Goal: Navigation & Orientation: Find specific page/section

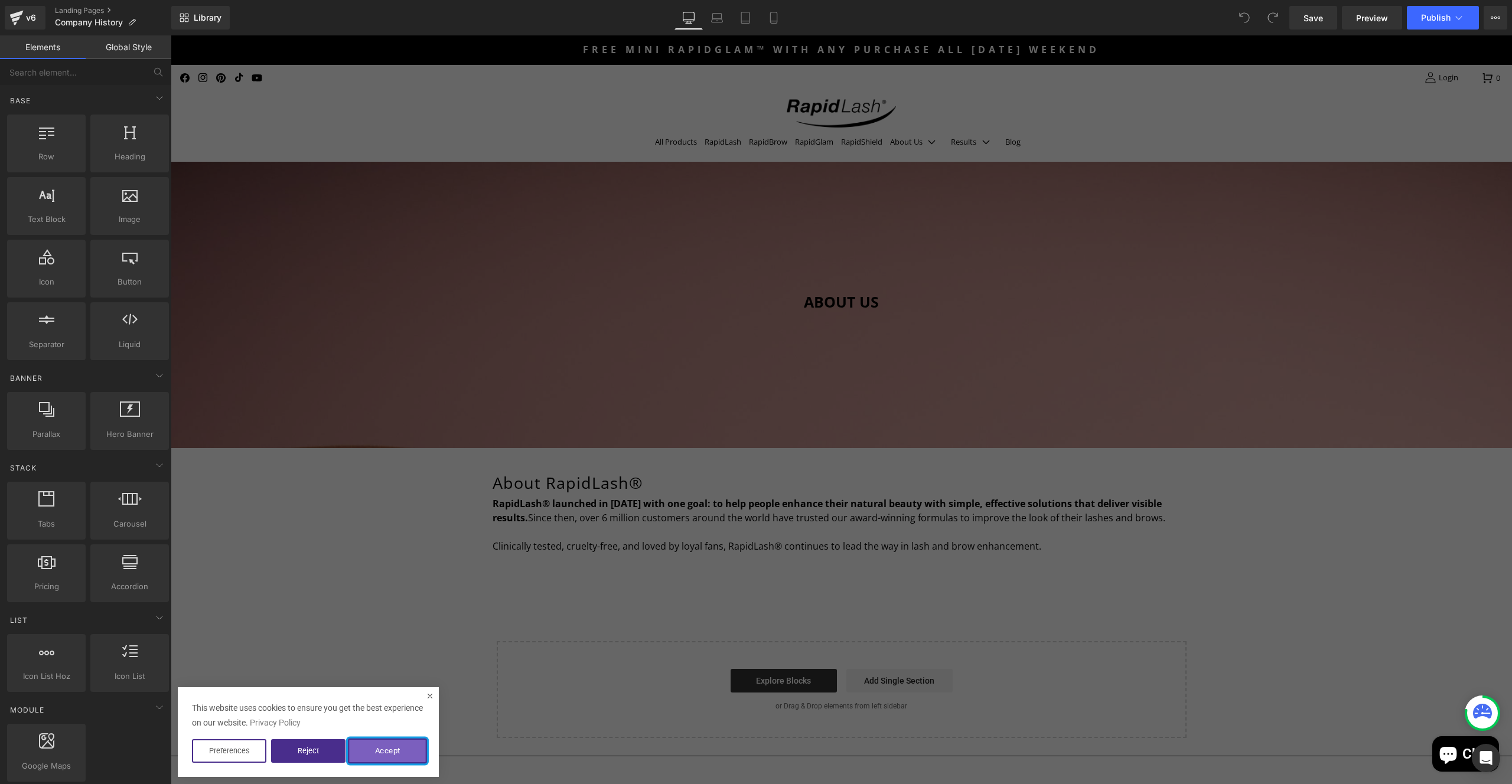
click at [404, 753] on button "Accept" at bounding box center [387, 751] width 79 height 25
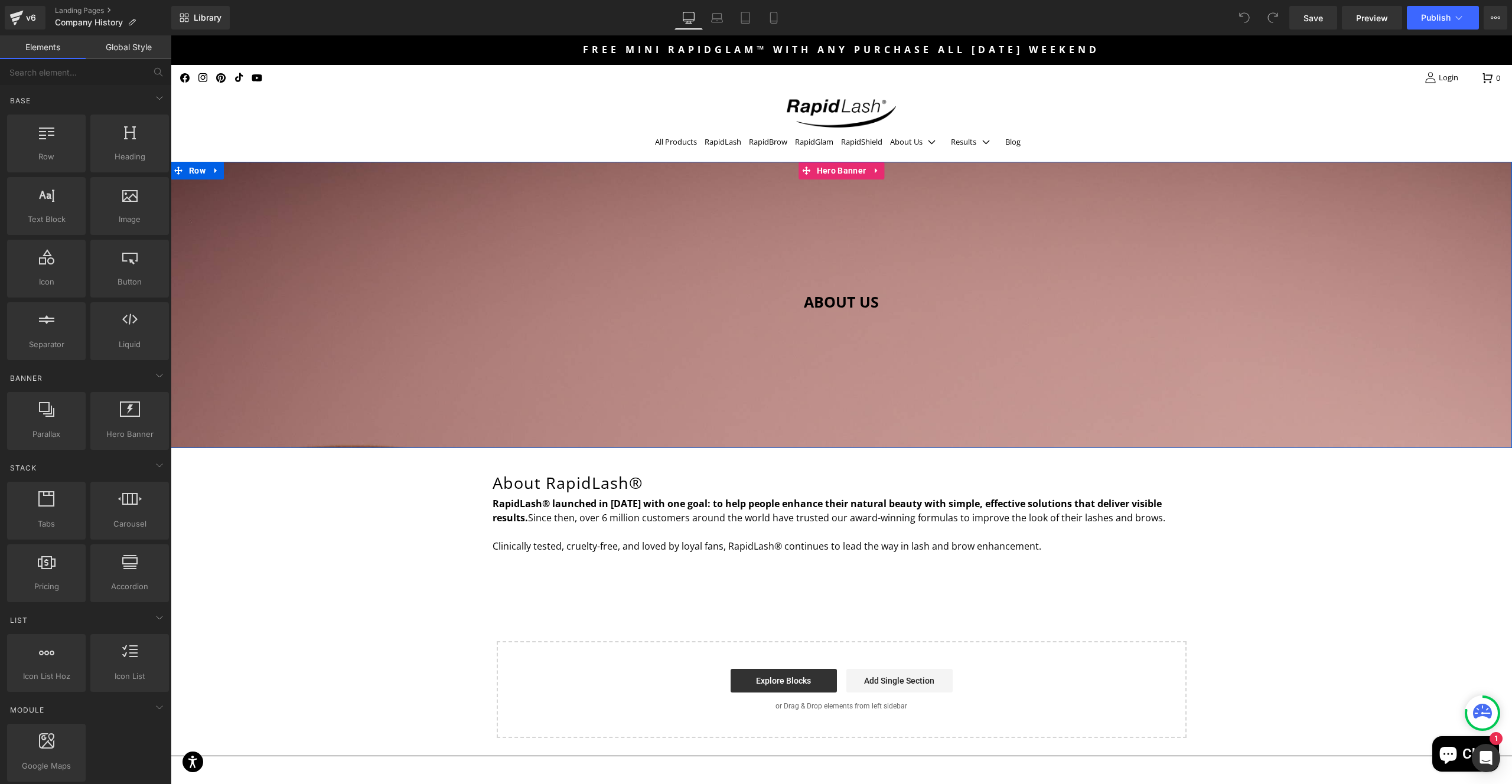
click at [976, 357] on div at bounding box center [841, 305] width 1341 height 286
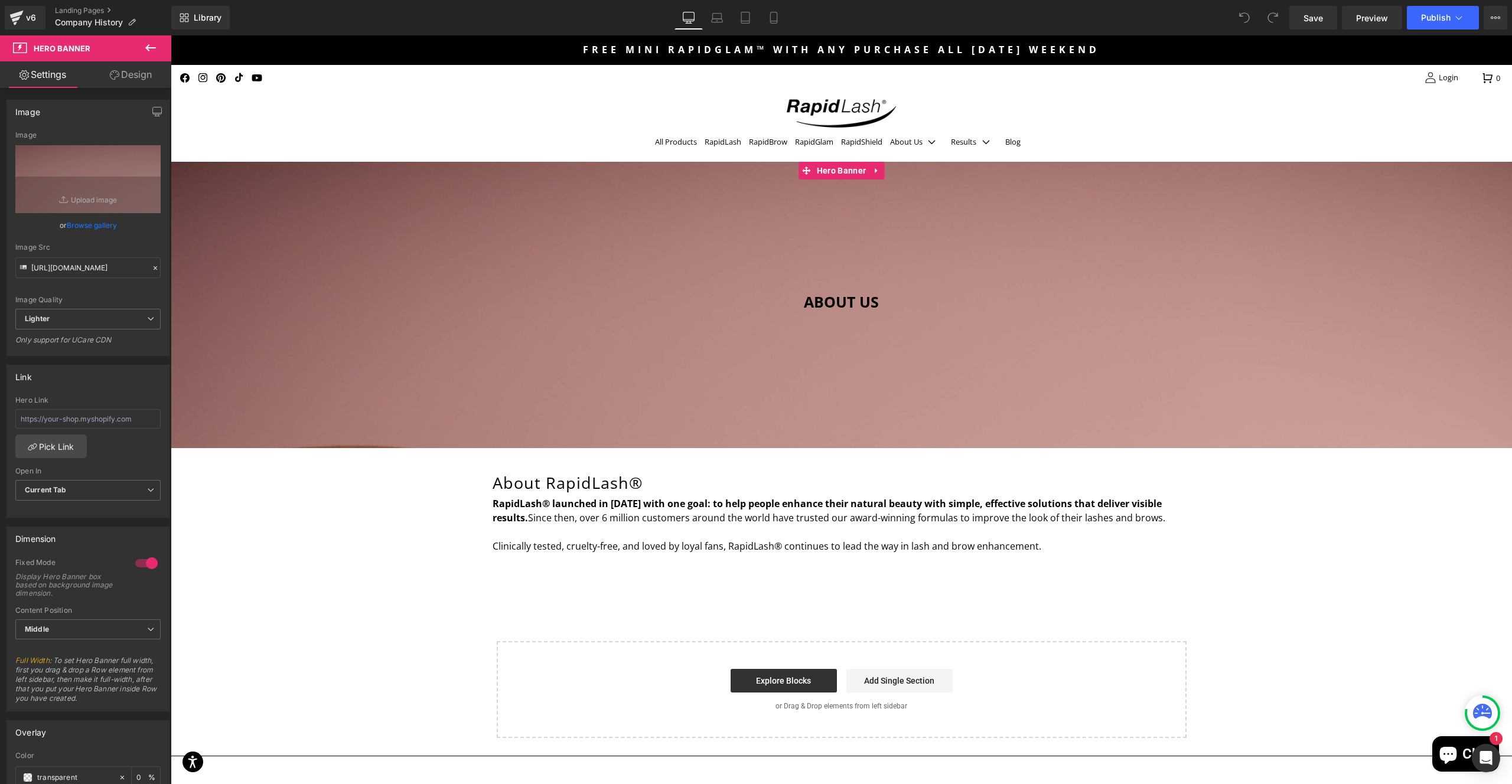
click at [145, 73] on link "Design" at bounding box center [131, 75] width 86 height 27
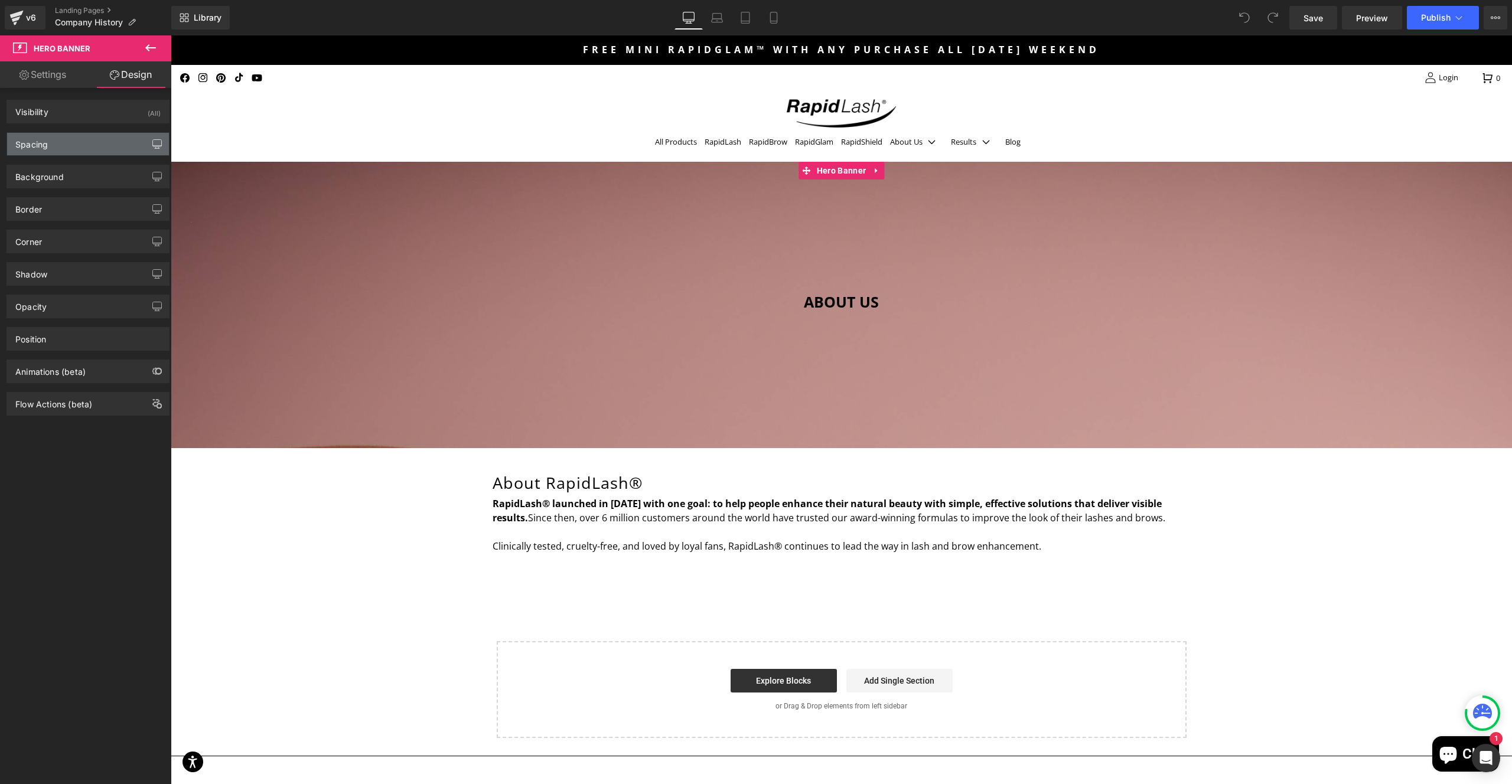
click at [153, 141] on icon "button" at bounding box center [157, 144] width 9 height 9
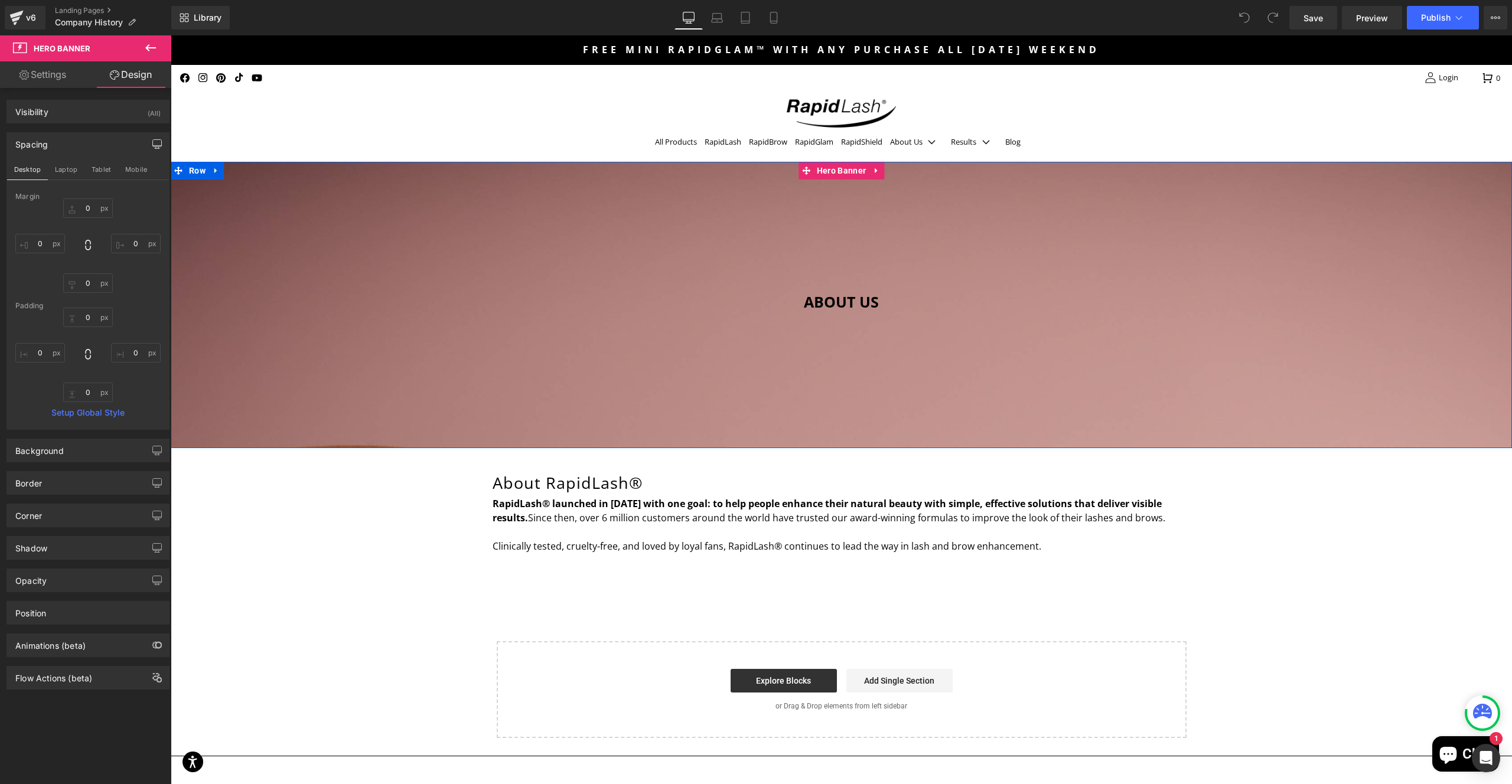
click at [300, 355] on div at bounding box center [841, 305] width 1341 height 286
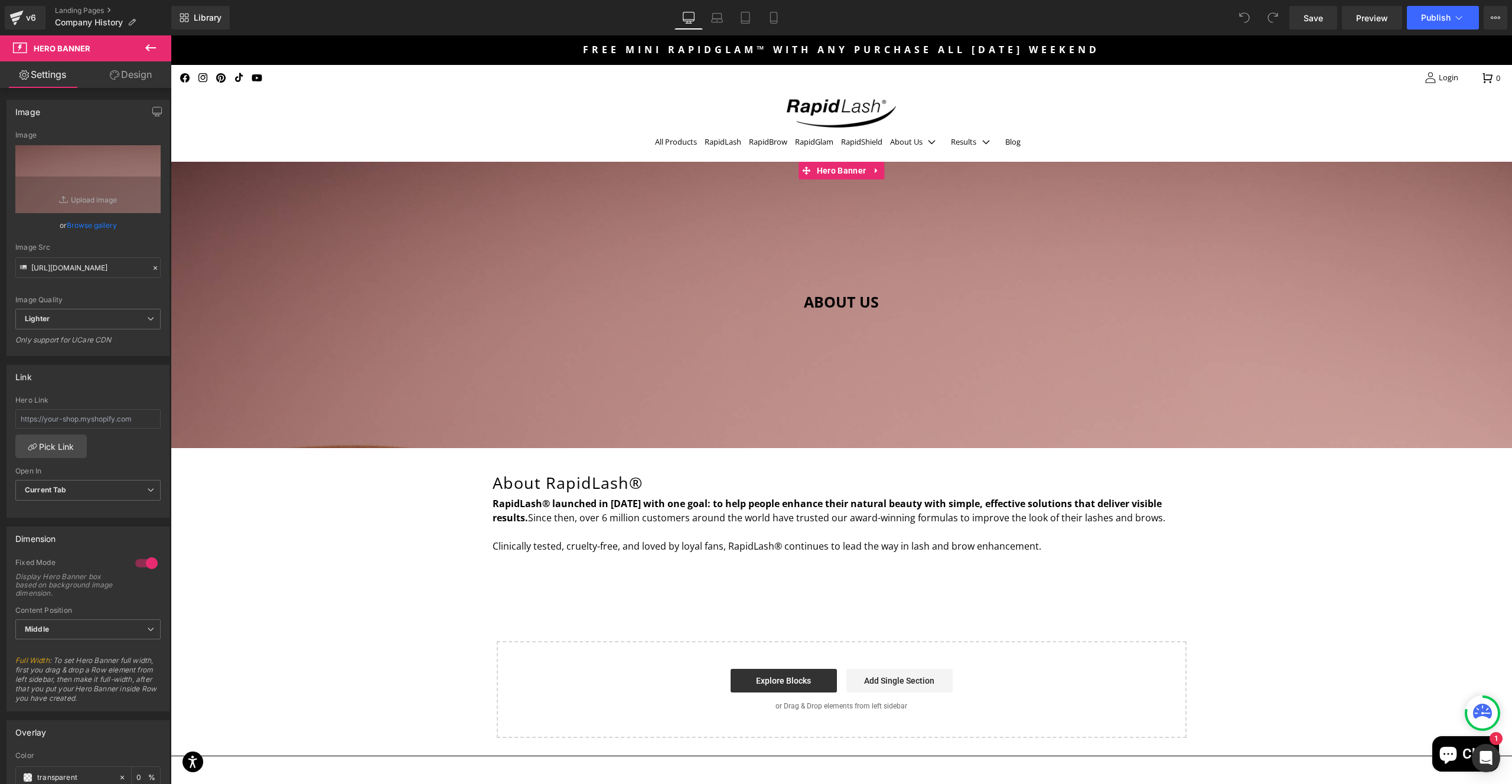
scroll to position [7, 0]
click at [136, 557] on div at bounding box center [147, 556] width 28 height 19
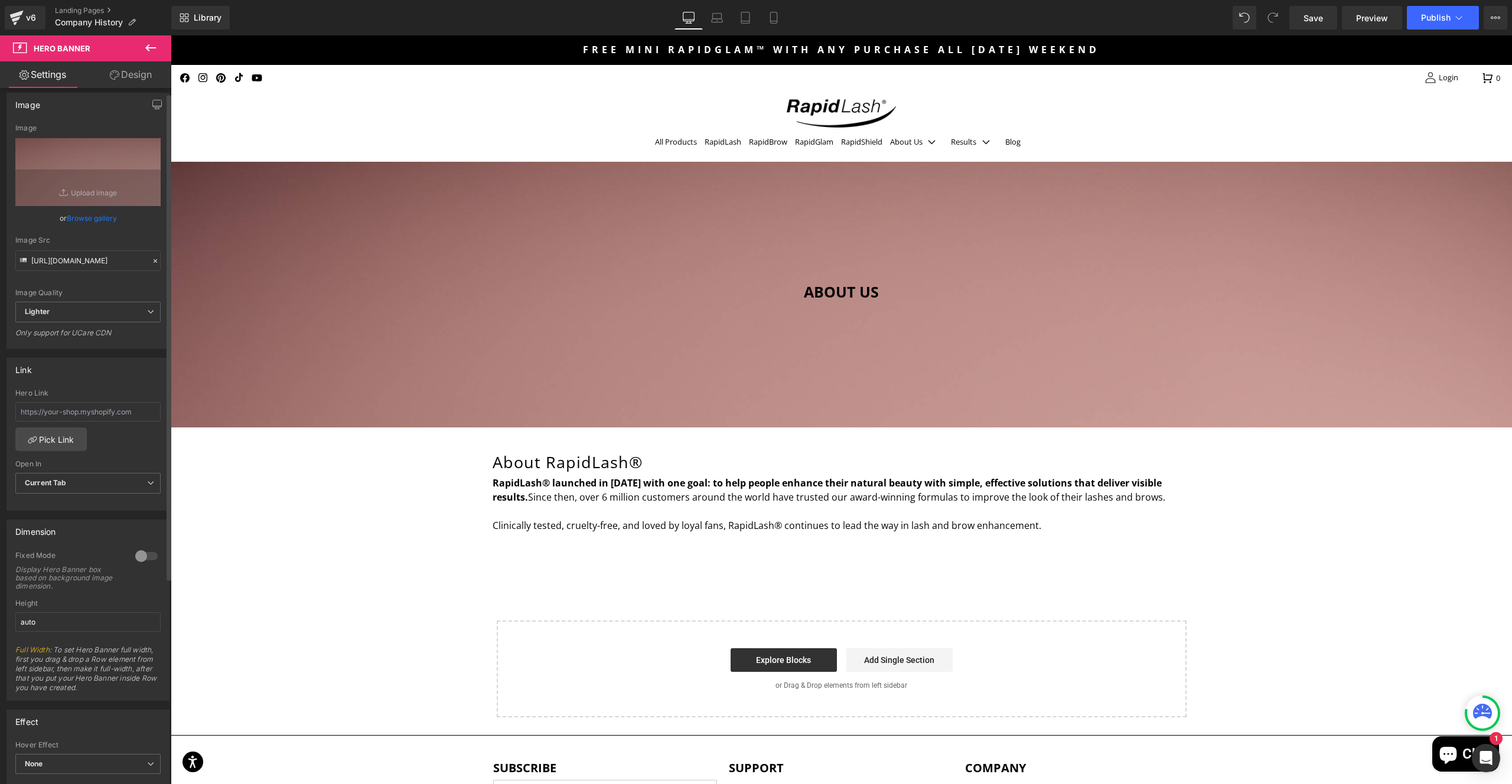
click at [147, 554] on div at bounding box center [147, 556] width 28 height 19
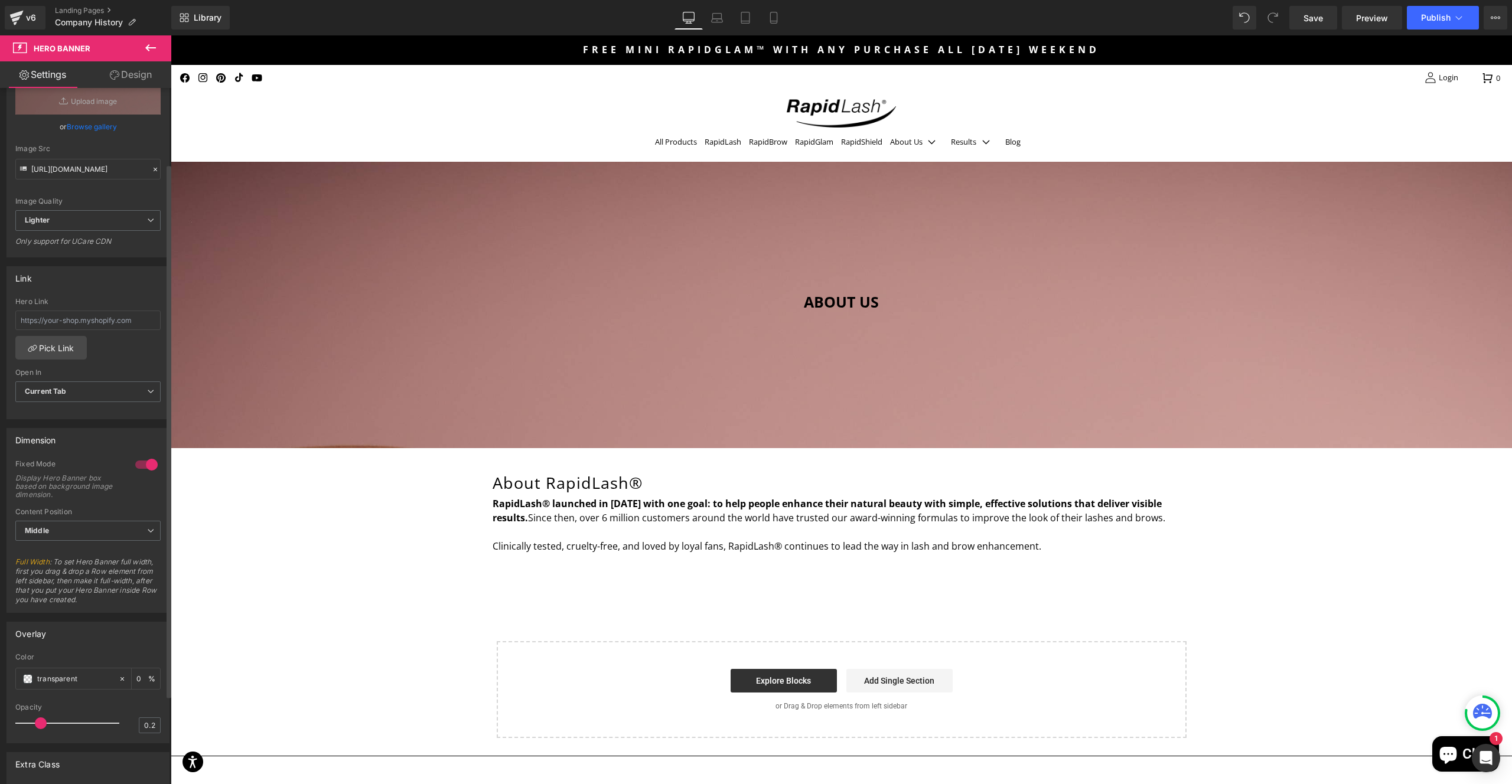
scroll to position [0, 0]
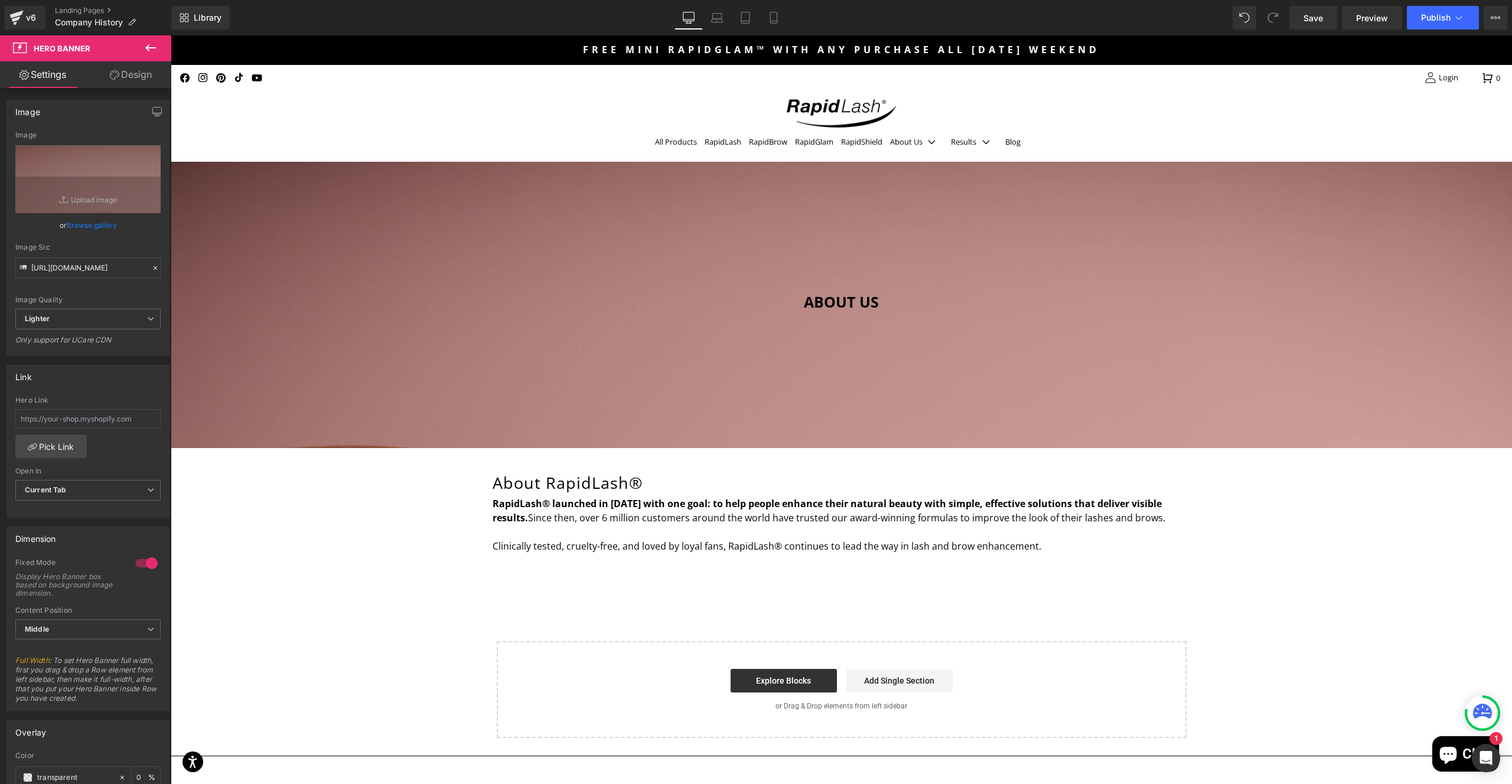
click at [151, 46] on icon at bounding box center [151, 47] width 14 height 14
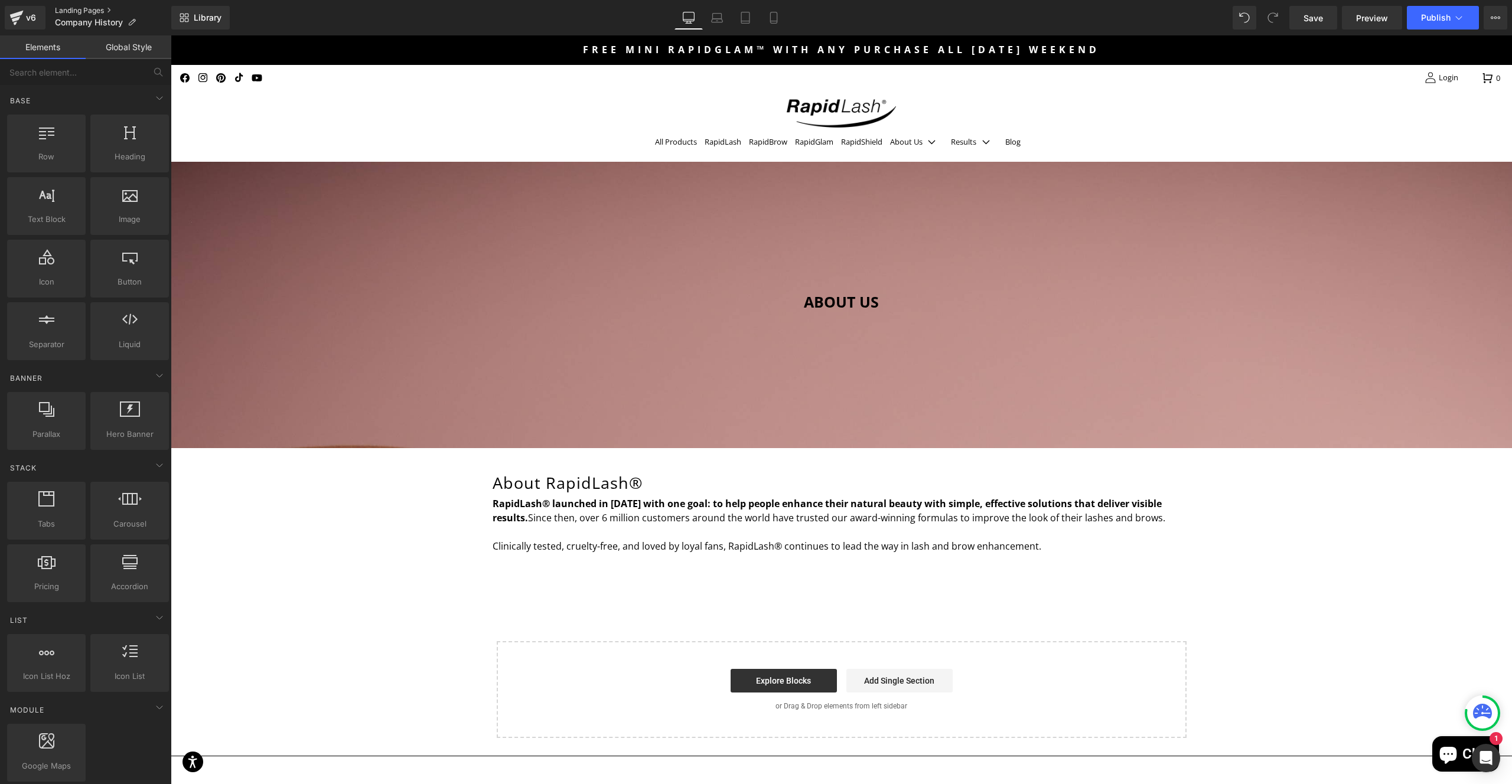
click at [100, 9] on link "Landing Pages" at bounding box center [113, 11] width 116 height 9
